Goal: Navigation & Orientation: Find specific page/section

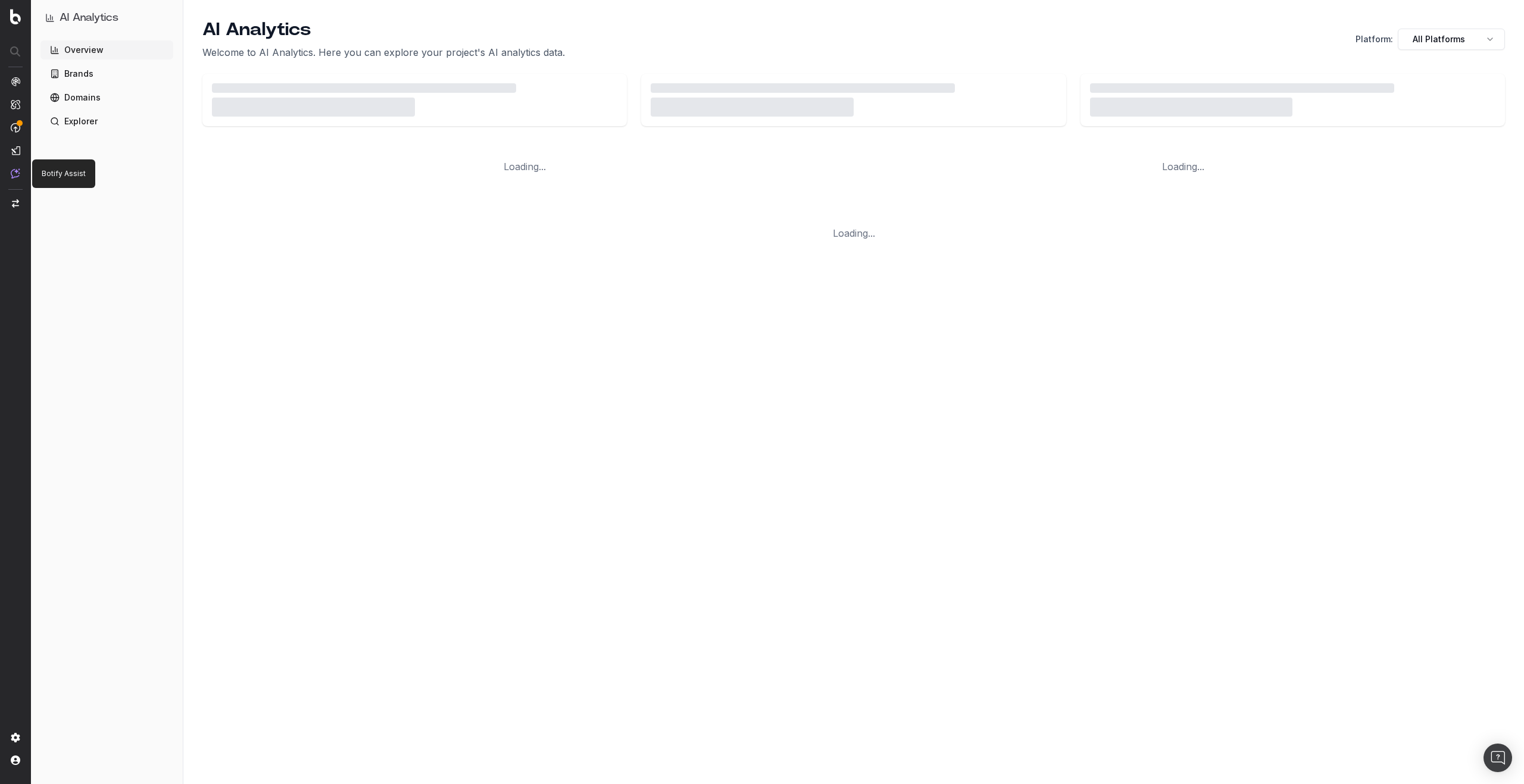
click at [14, 175] on img at bounding box center [15, 173] width 9 height 10
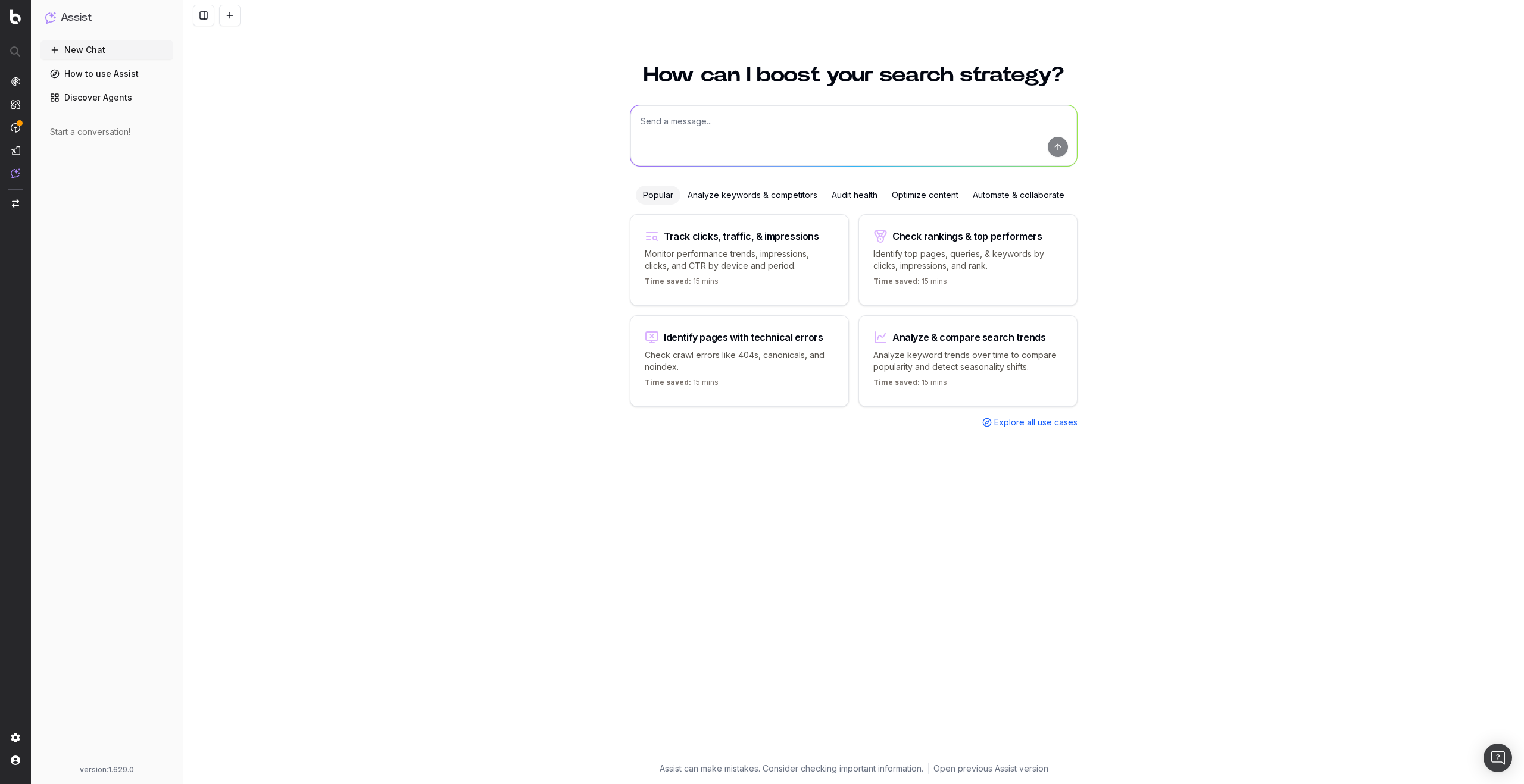
click at [372, 198] on div "How can I boost your search strategy? Popular Analyze keywords & competitors Au…" at bounding box center [853, 418] width 1341 height 734
